Goal: Entertainment & Leisure: Consume media (video, audio)

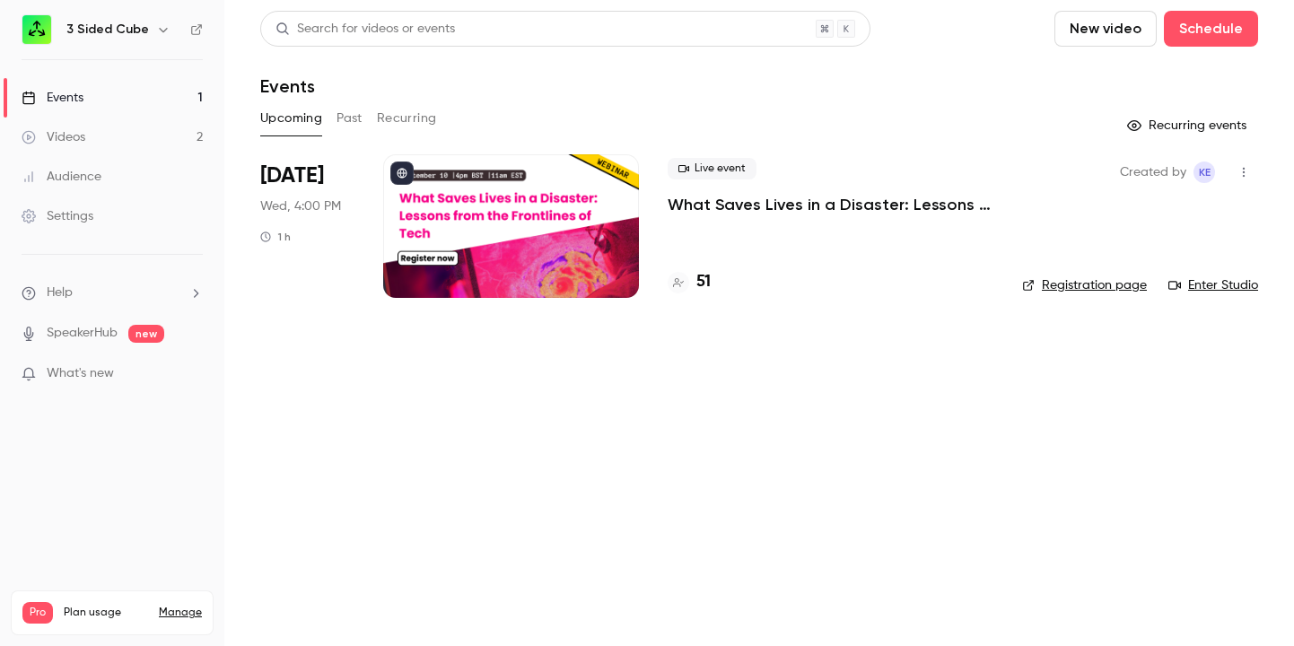
click at [77, 93] on div "Events" at bounding box center [53, 98] width 62 height 18
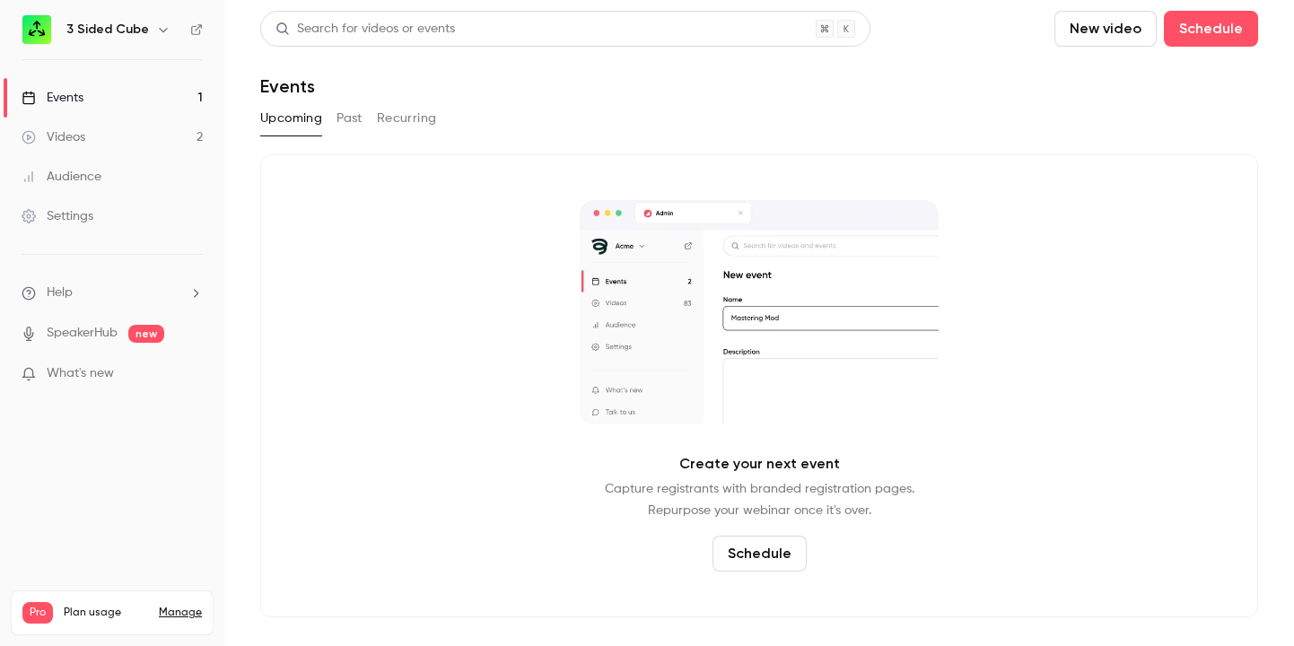
click at [350, 116] on button "Past" at bounding box center [350, 118] width 26 height 29
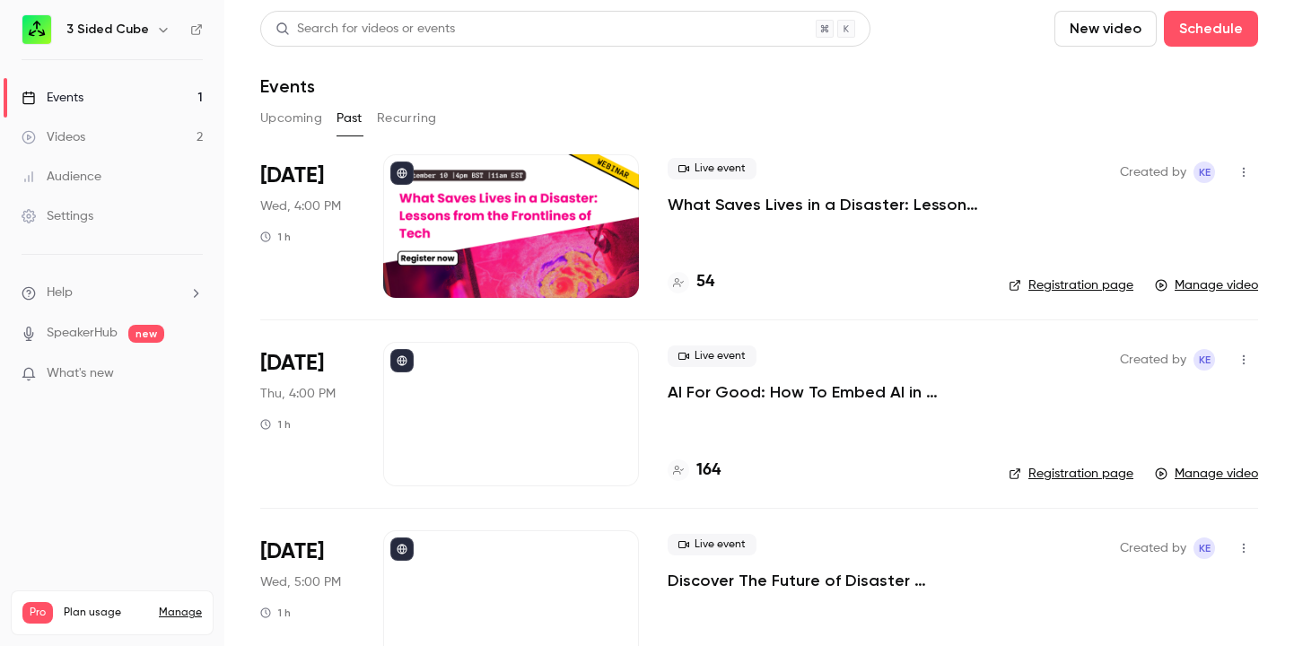
scroll to position [60, 0]
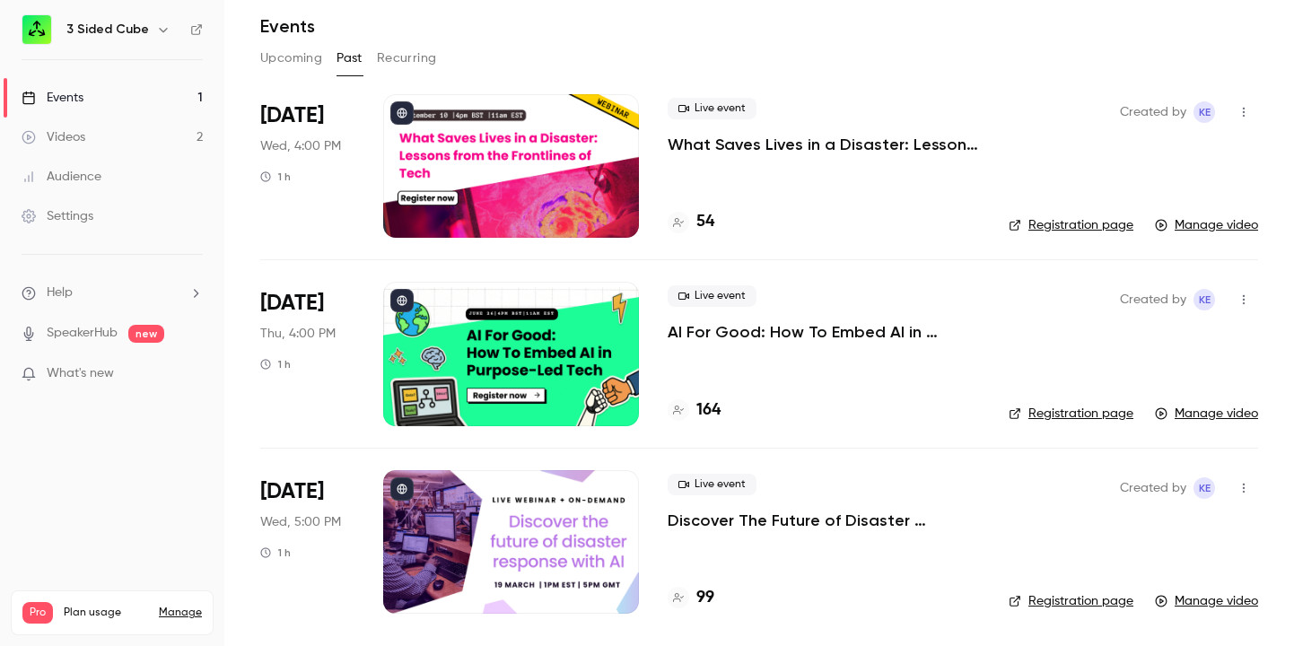
click at [1249, 109] on icon "button" at bounding box center [1244, 112] width 14 height 13
click at [634, 208] on div at bounding box center [647, 323] width 1294 height 646
click at [575, 151] on div at bounding box center [511, 166] width 256 height 144
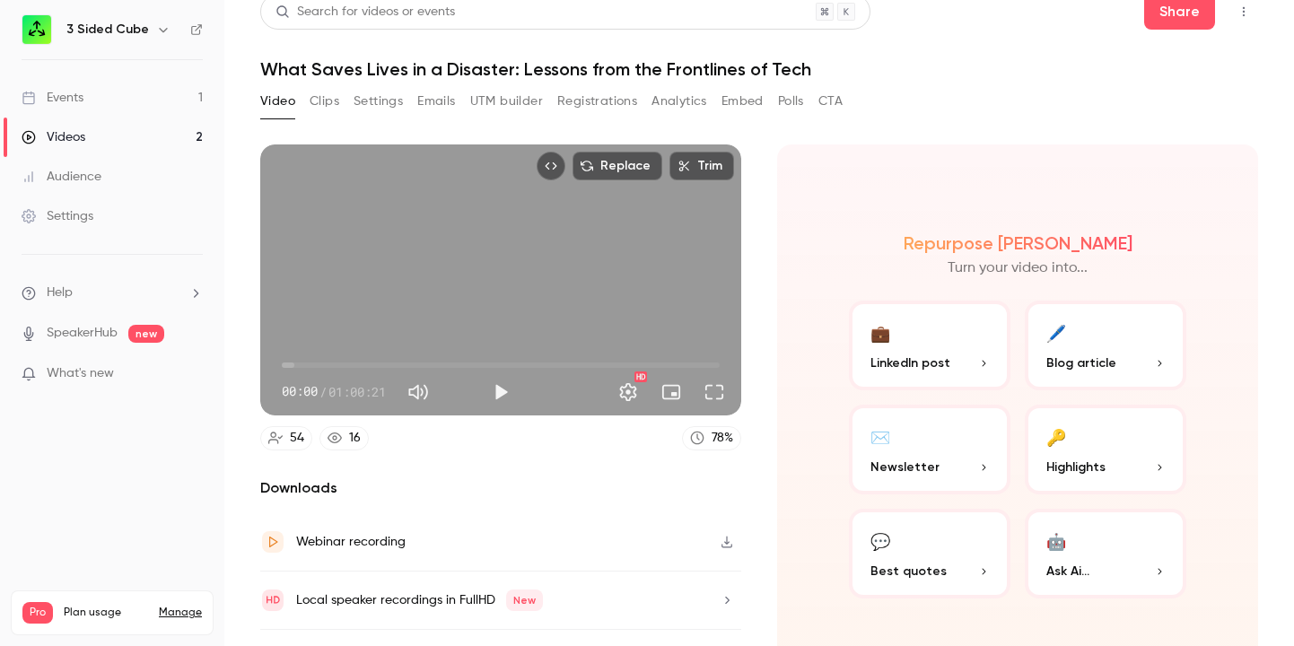
scroll to position [57, 0]
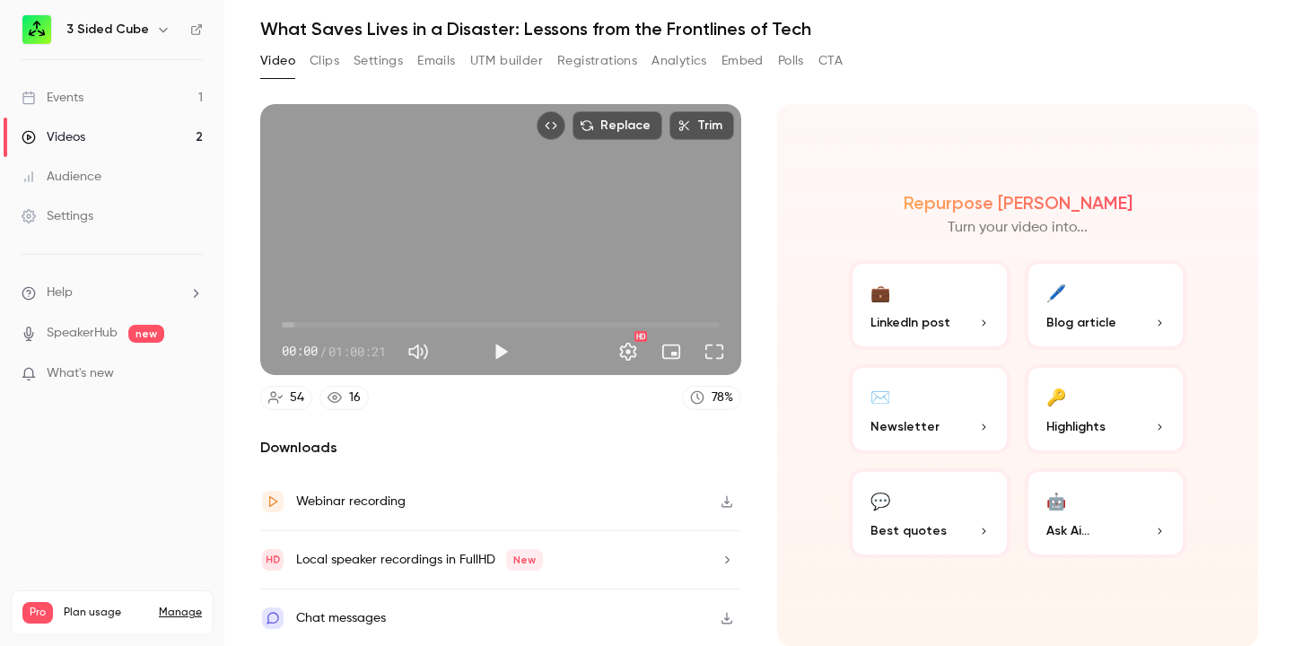
click at [727, 506] on icon "button" at bounding box center [726, 501] width 11 height 12
click at [319, 57] on button "Clips" at bounding box center [325, 61] width 30 height 29
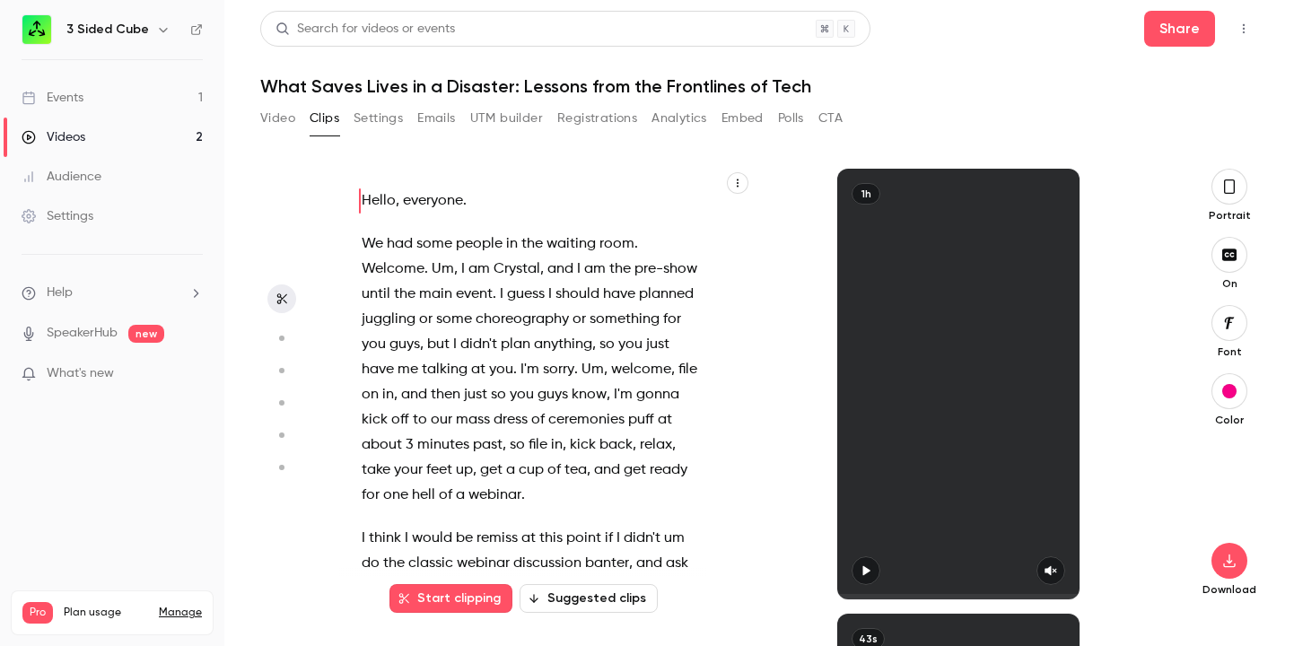
click at [742, 182] on icon "button" at bounding box center [737, 183] width 11 height 11
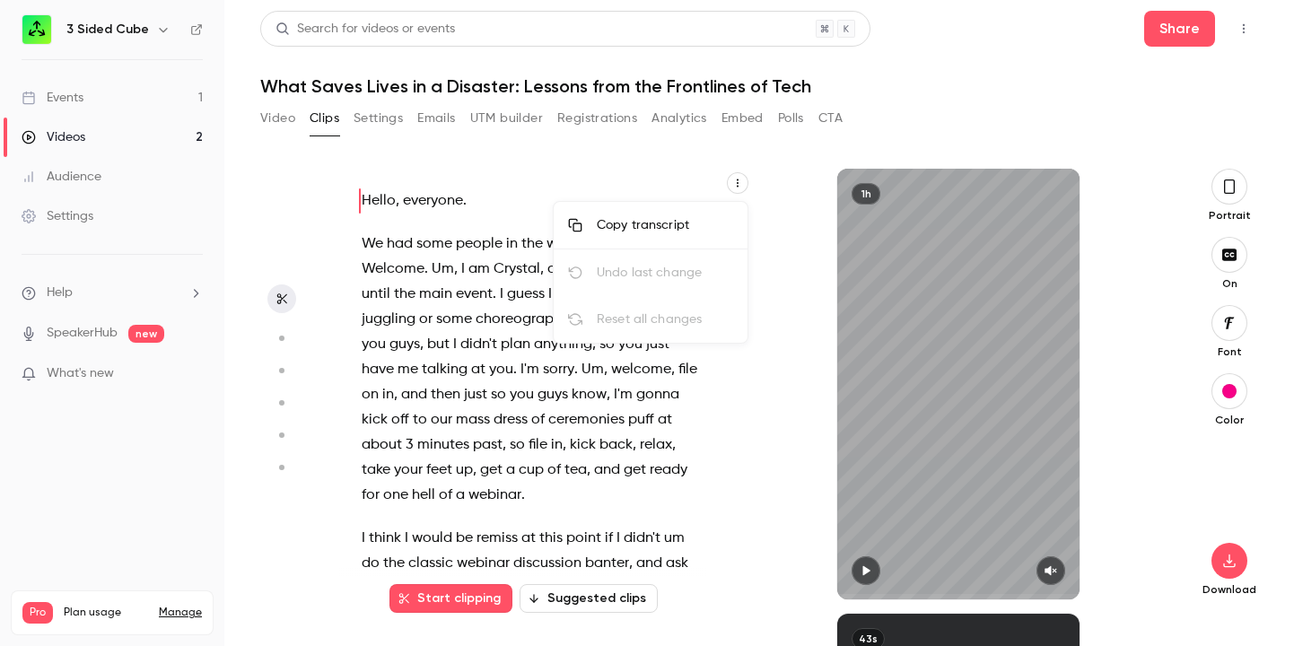
click at [667, 221] on div "Copy transcript" at bounding box center [665, 225] width 136 height 18
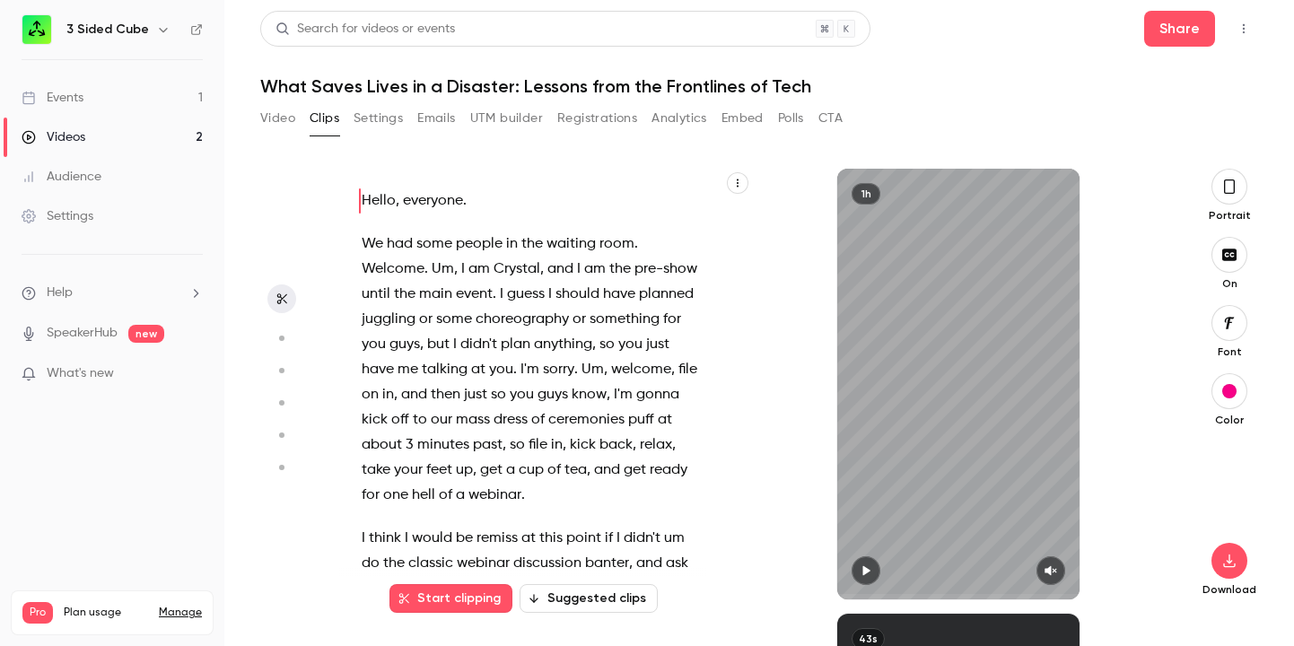
click at [739, 183] on icon "button" at bounding box center [737, 183] width 11 height 11
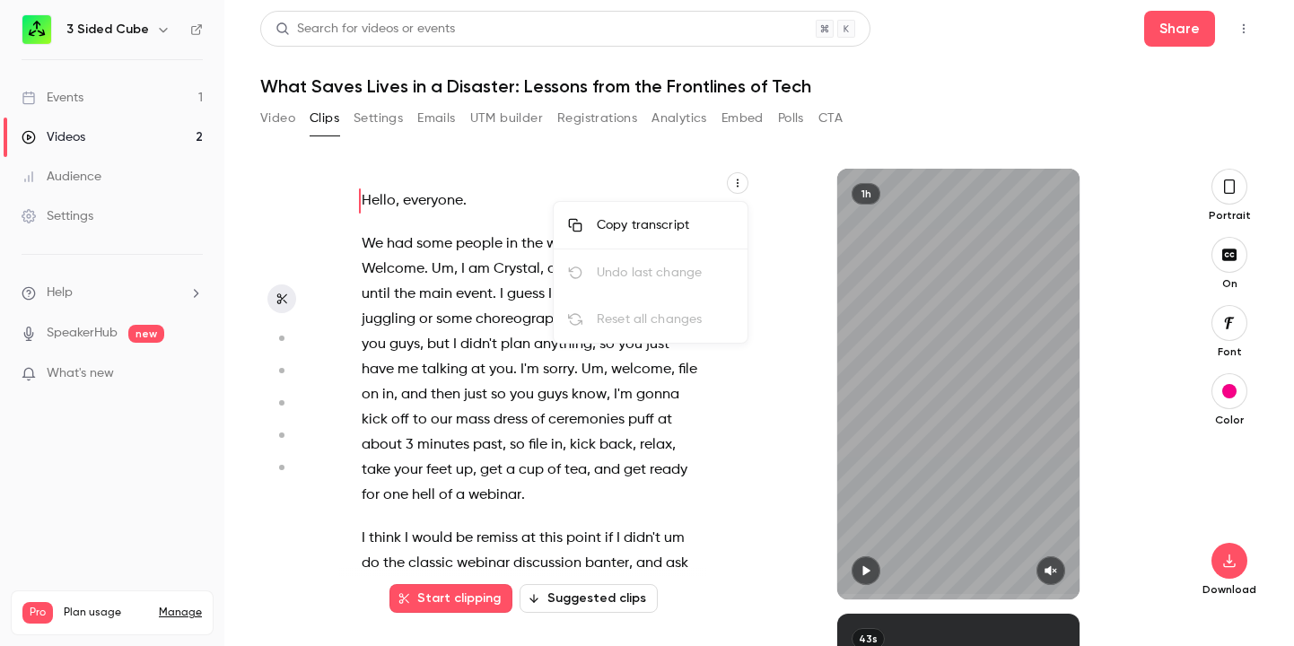
click at [637, 220] on div "Copy transcript" at bounding box center [665, 225] width 136 height 18
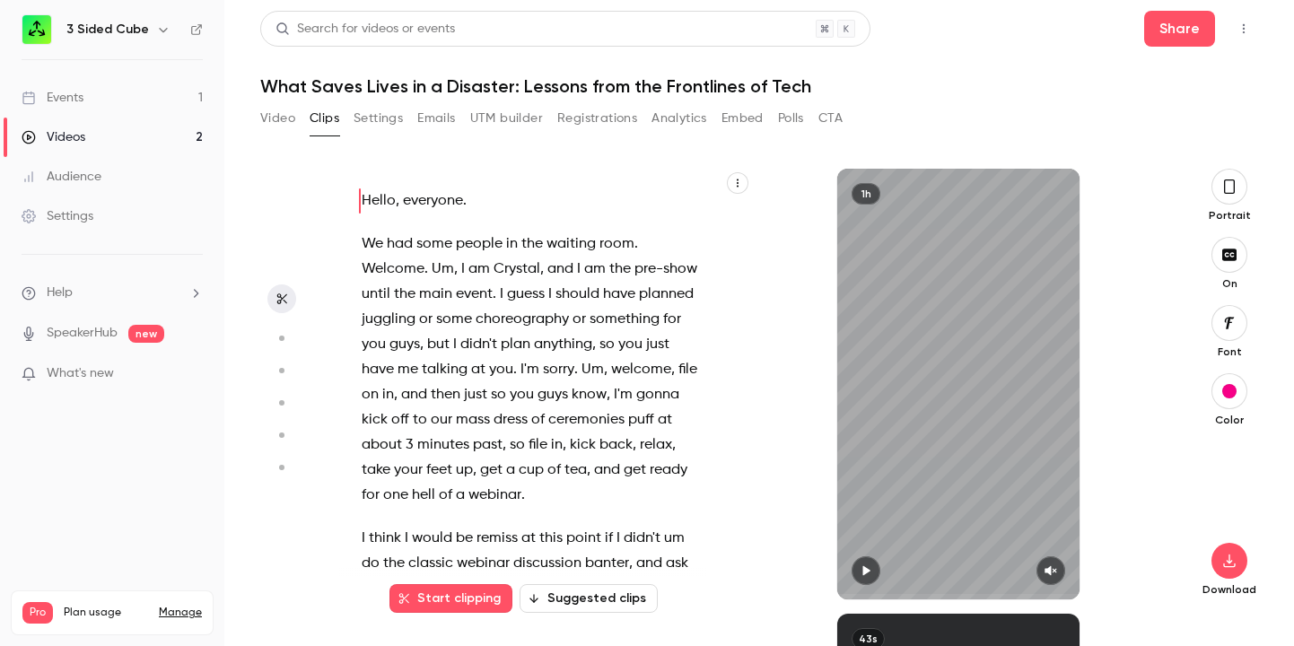
click at [282, 337] on circle "button" at bounding box center [281, 338] width 5 height 5
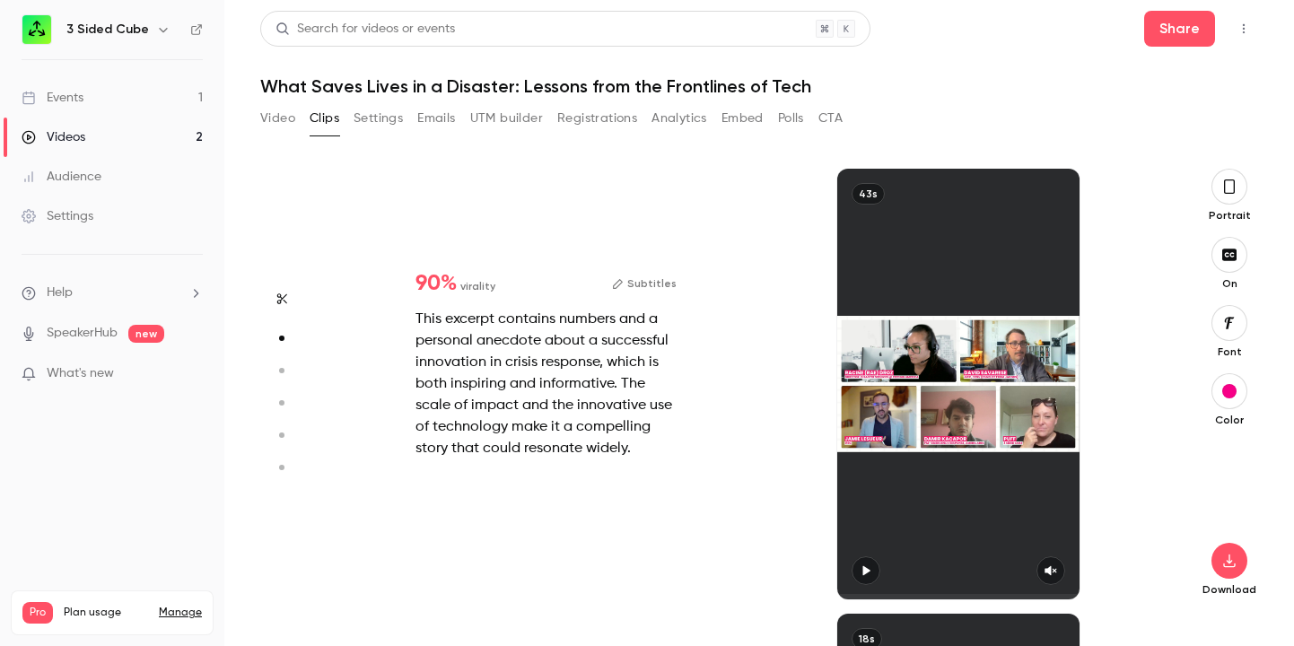
scroll to position [445, 0]
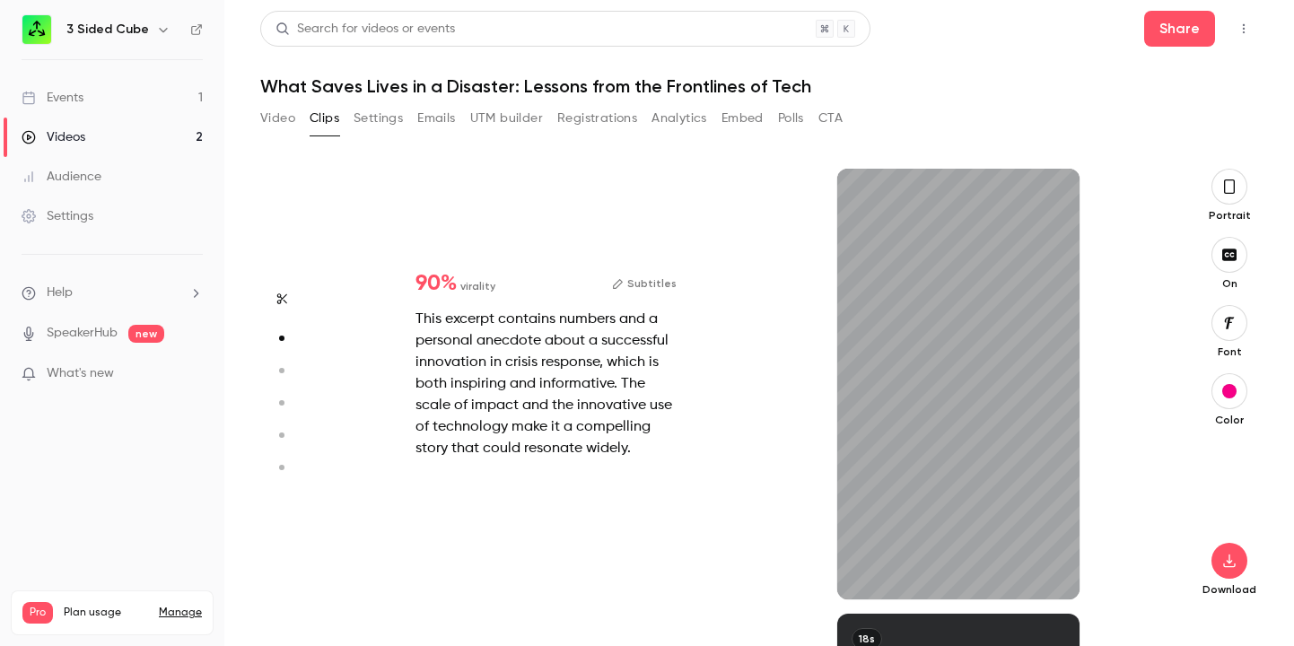
click at [1228, 198] on button "button" at bounding box center [1229, 187] width 36 height 36
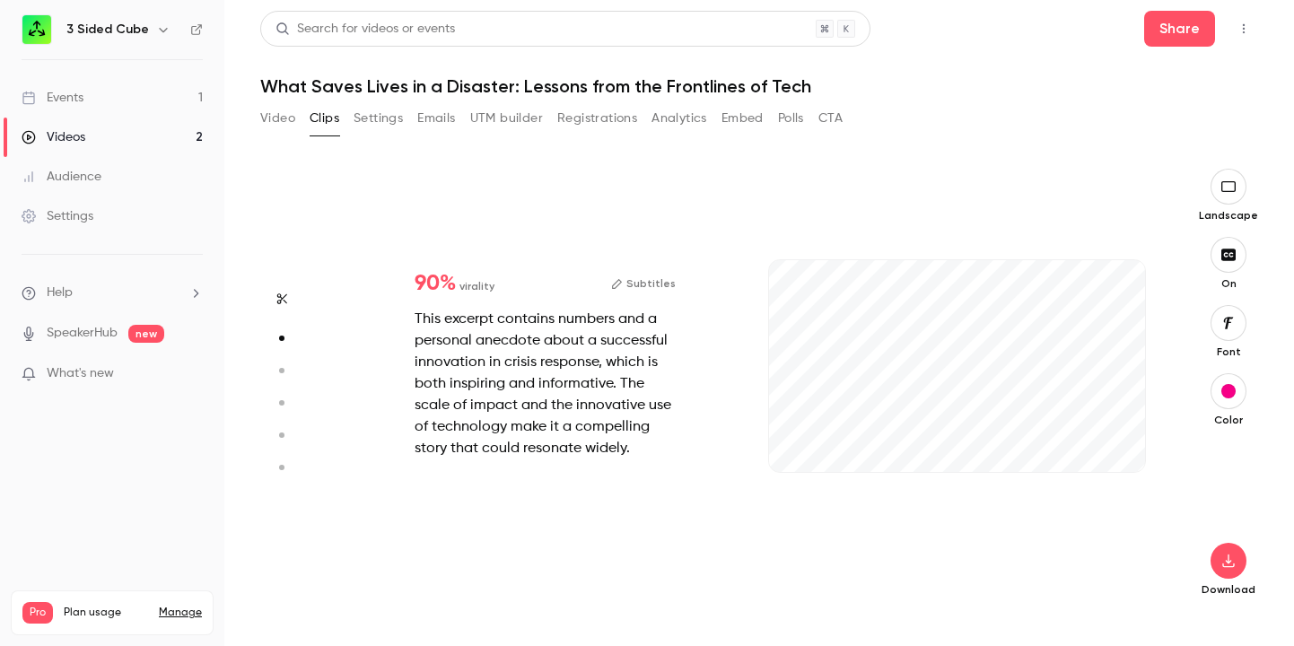
scroll to position [184, 0]
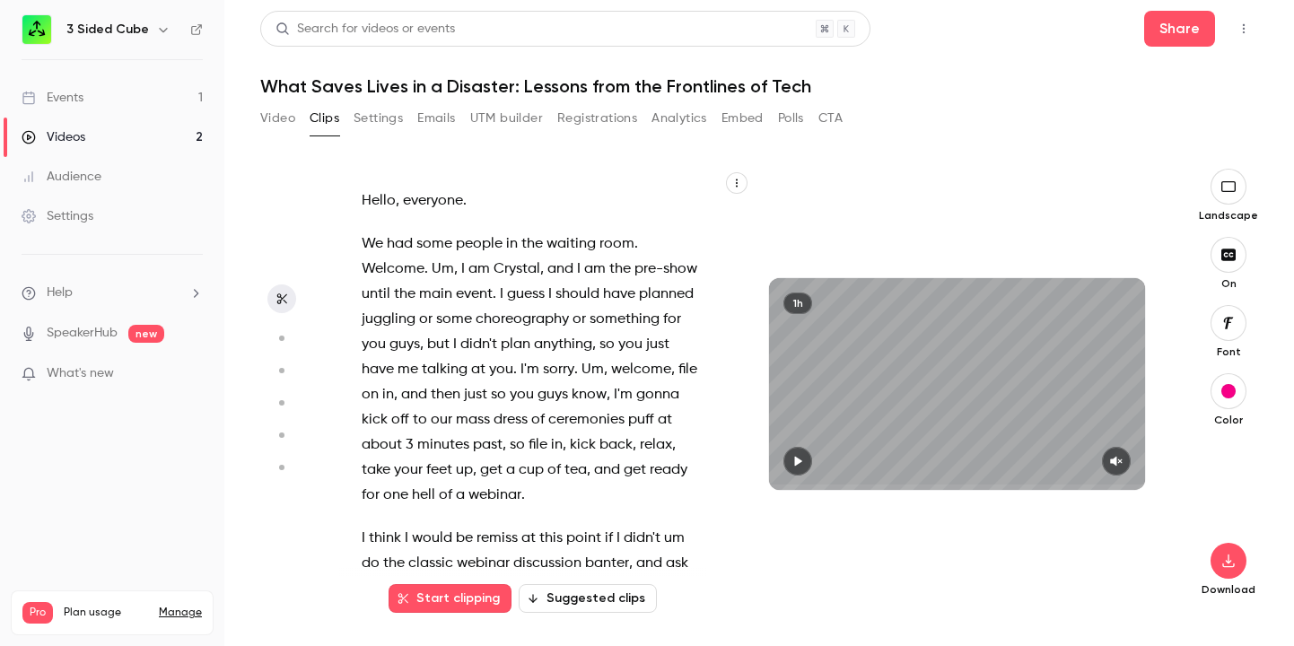
type input "*"
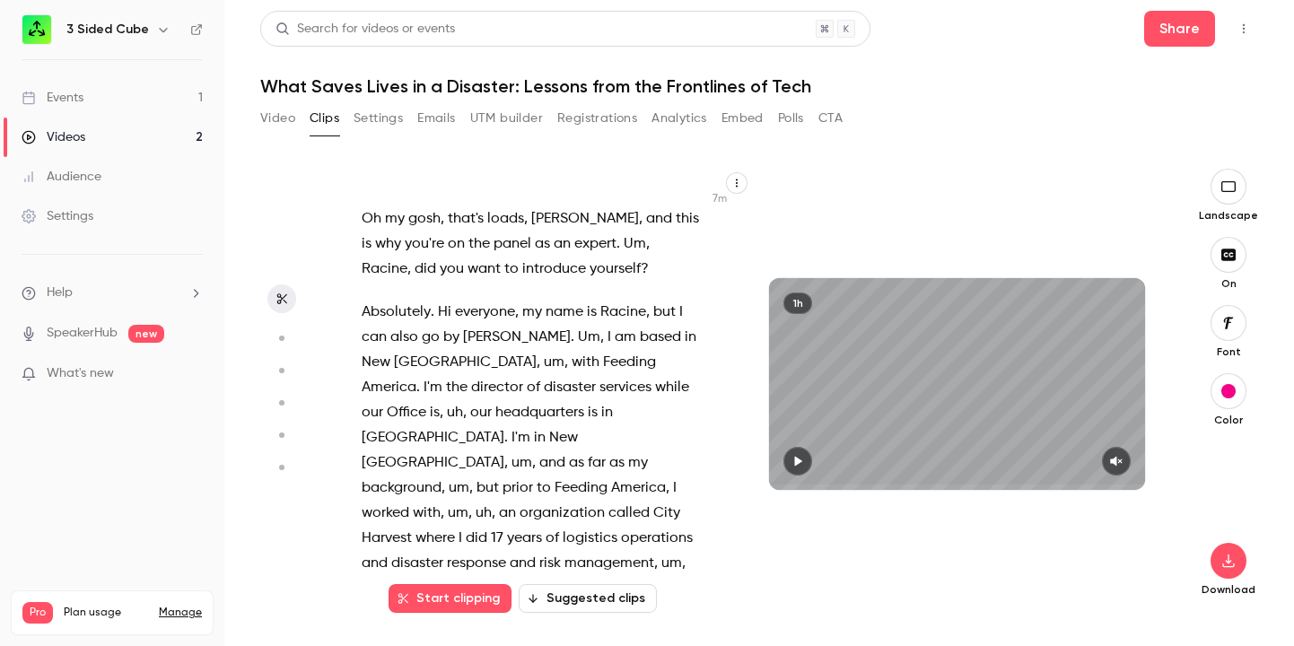
scroll to position [4693, 0]
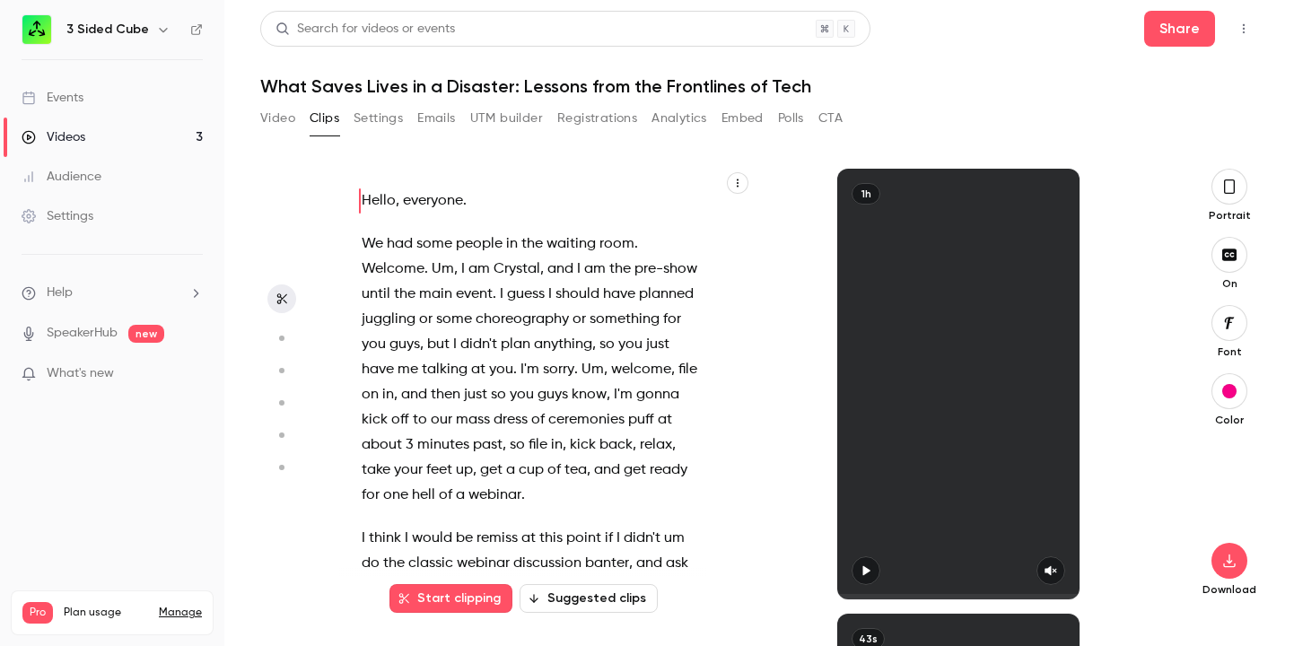
click at [60, 134] on div "Videos" at bounding box center [54, 137] width 64 height 18
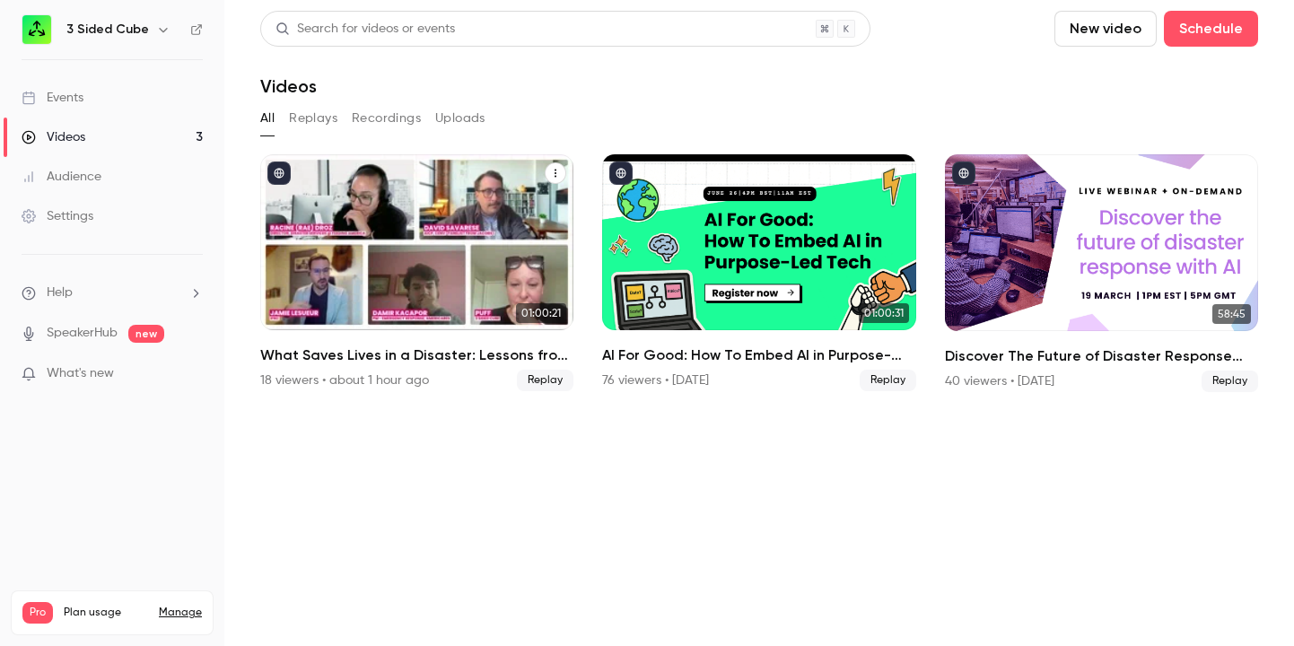
click at [388, 209] on div "What Saves Lives in a Disaster: Lessons from the Frontlines of Tech" at bounding box center [416, 242] width 313 height 176
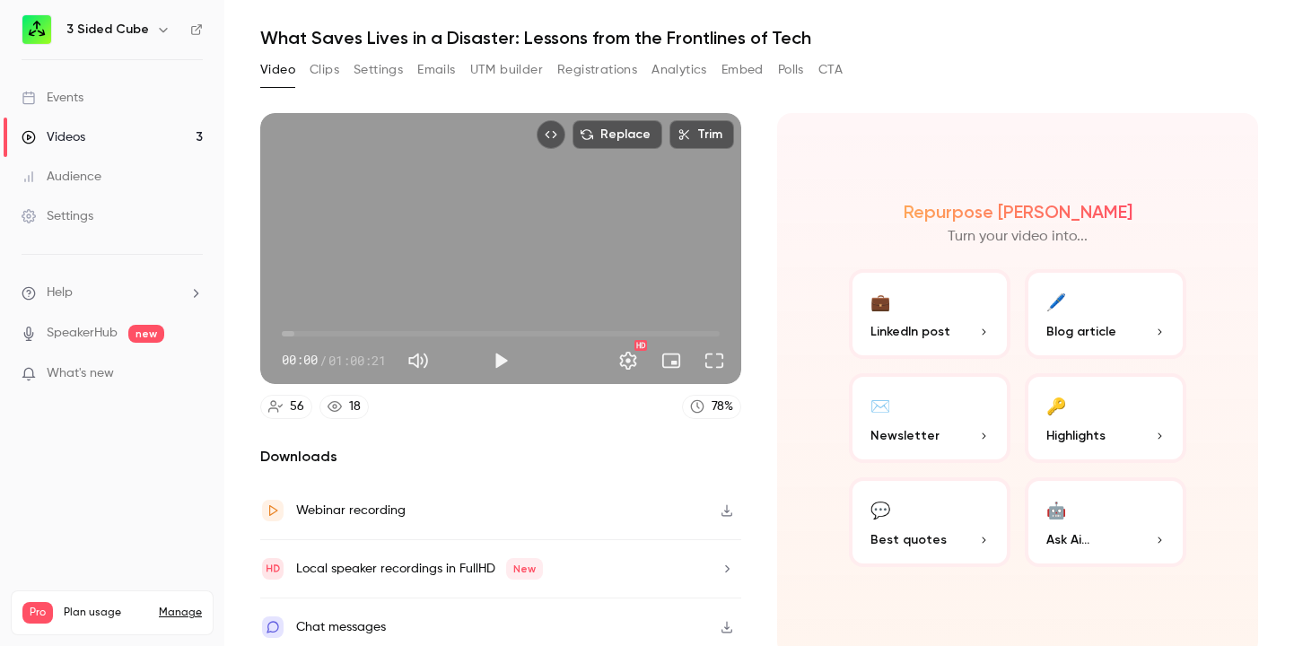
scroll to position [57, 0]
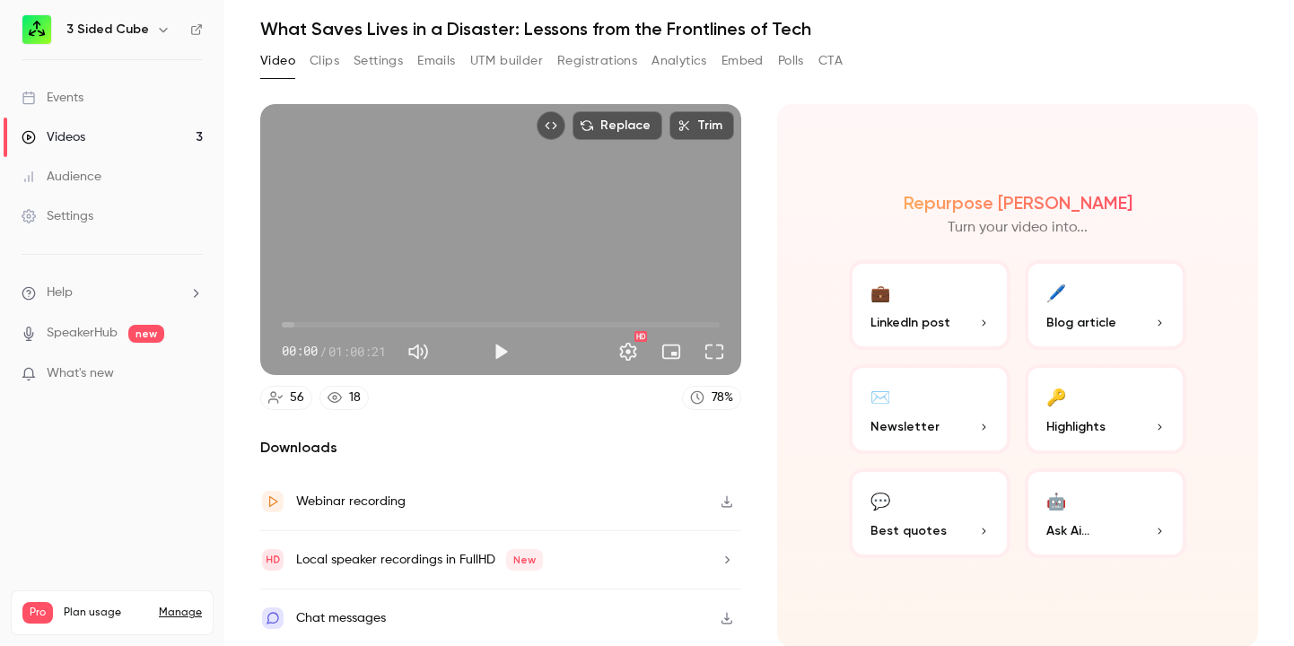
click at [330, 49] on button "Clips" at bounding box center [325, 61] width 30 height 29
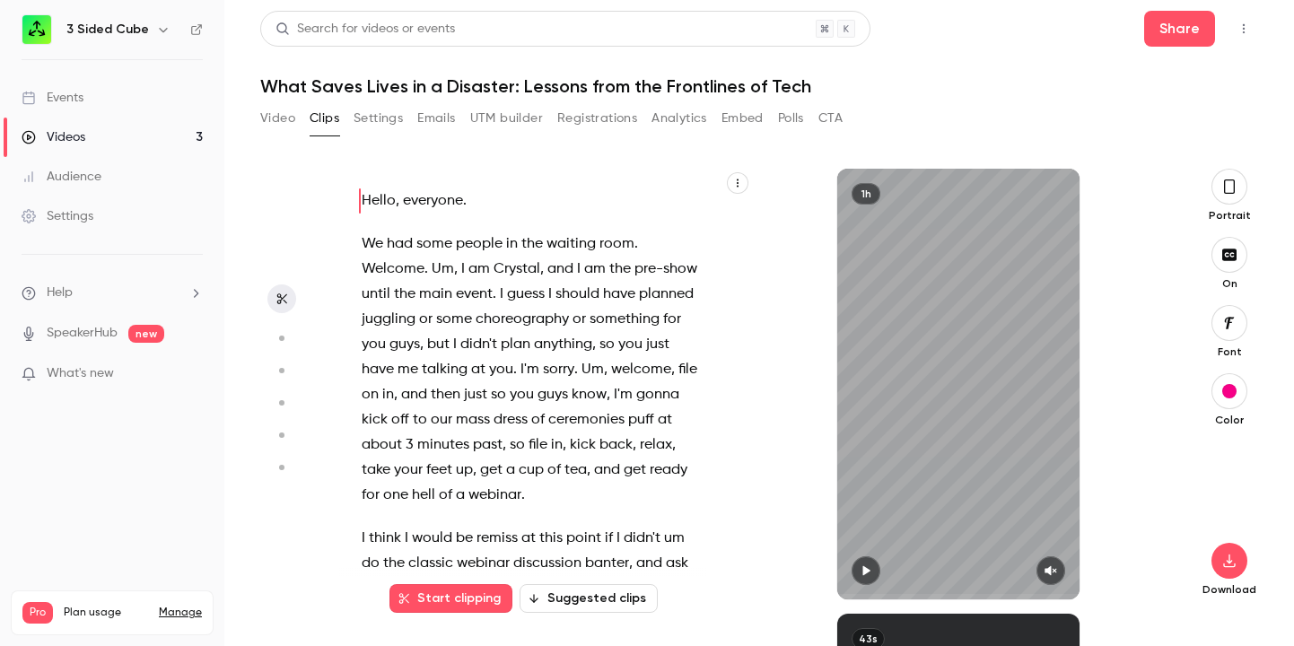
click at [285, 336] on icon "button" at bounding box center [281, 338] width 16 height 13
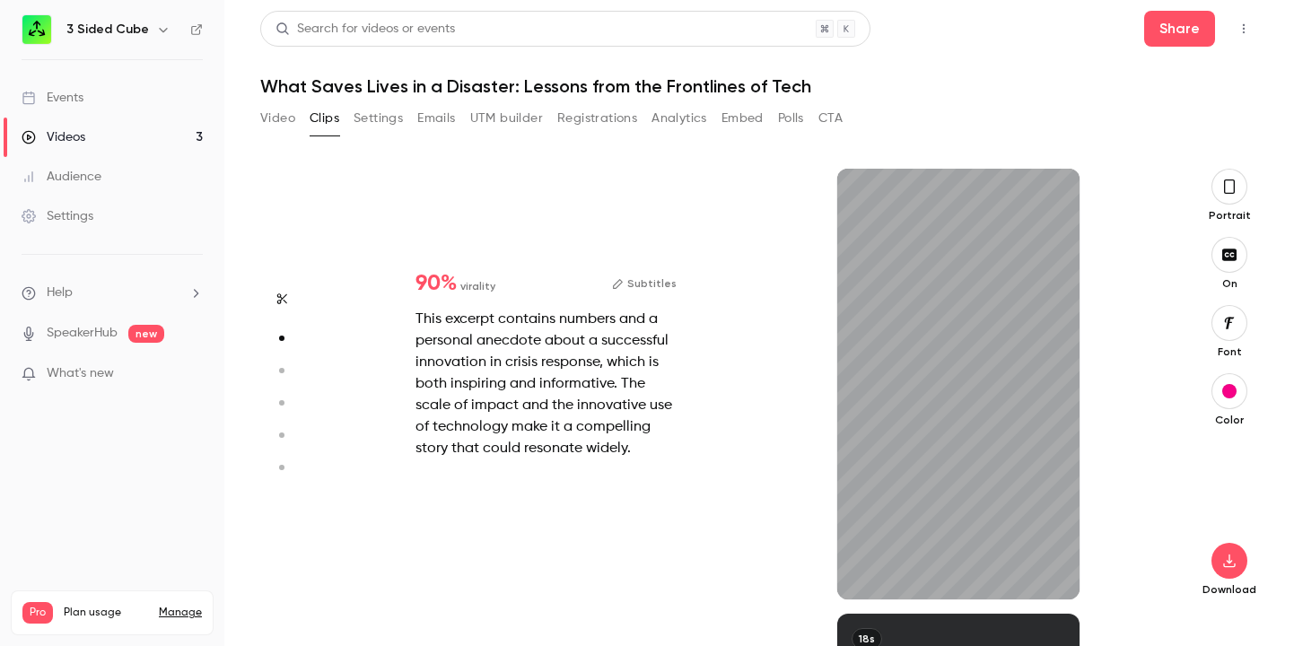
scroll to position [445, 0]
type input "****"
click at [77, 96] on div "Events" at bounding box center [53, 98] width 62 height 18
